Goal: Task Accomplishment & Management: Use online tool/utility

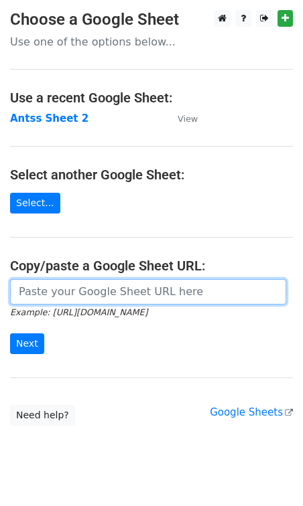
click at [64, 299] on input "url" at bounding box center [148, 291] width 276 height 25
paste input "https://docs.google.com/spreadsheets/d/1fCBK40zUUGCCcAS4ZJmrXkp83xheJQWdFunDpTF…"
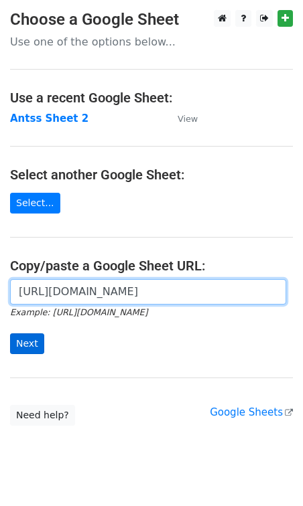
type input "https://docs.google.com/spreadsheets/d/1fCBK40zUUGCCcAS4ZJmrXkp83xheJQWdFunDpTF…"
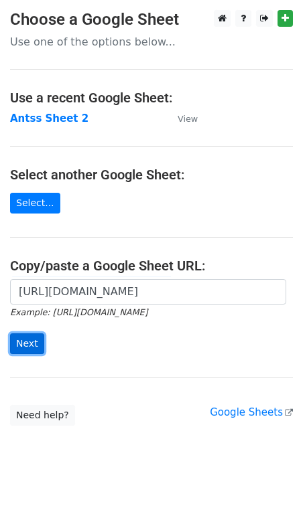
scroll to position [0, 0]
click at [35, 337] on input "Next" at bounding box center [27, 344] width 34 height 21
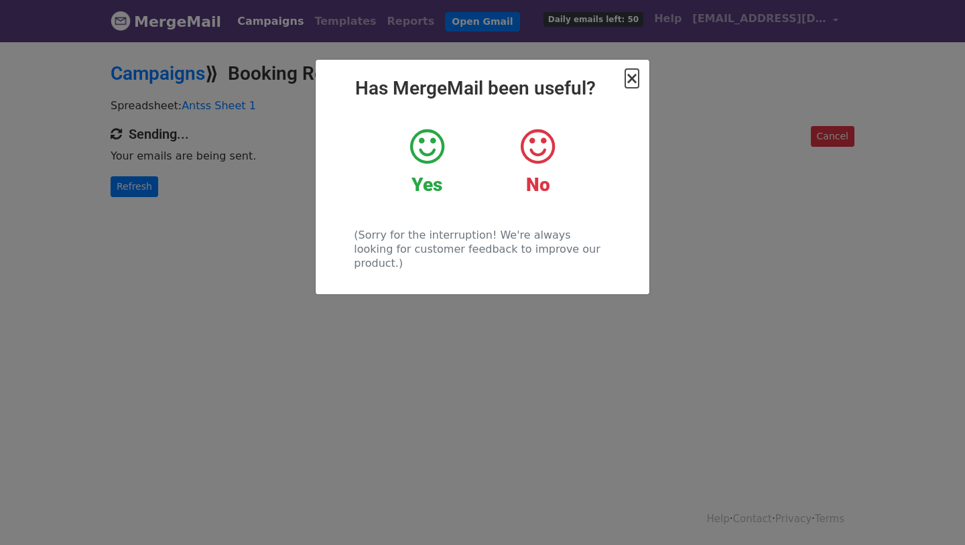
click at [634, 79] on span "×" at bounding box center [631, 78] width 13 height 19
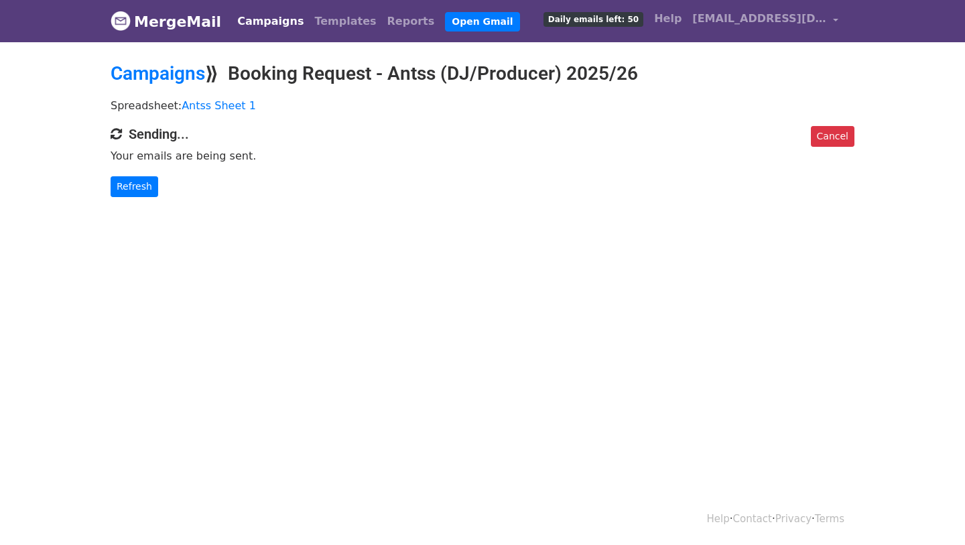
click at [271, 22] on link "Campaigns" at bounding box center [270, 21] width 77 height 27
